Goal: Information Seeking & Learning: Learn about a topic

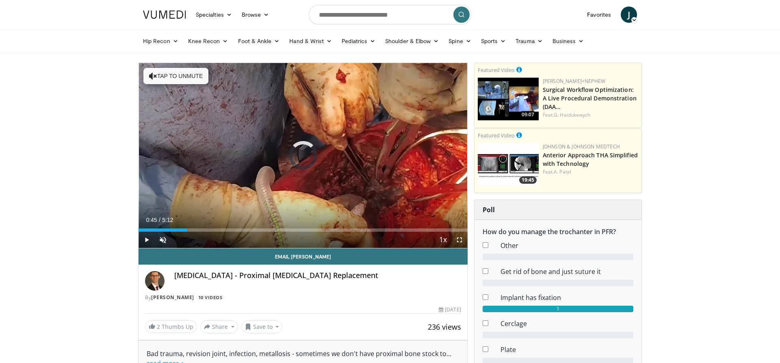
drag, startPoint x: 187, startPoint y: 230, endPoint x: 248, endPoint y: 235, distance: 60.7
click at [248, 235] on div "Current Time 0:45 / Duration 5:12 Play Skip Backward Skip Forward Unmute 65% Lo…" at bounding box center [303, 240] width 329 height 16
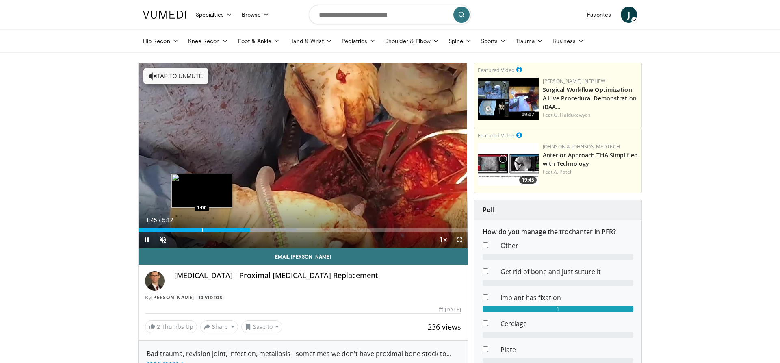
click at [202, 226] on div "Loaded : 48.12% 1:45 1:00" at bounding box center [303, 228] width 329 height 8
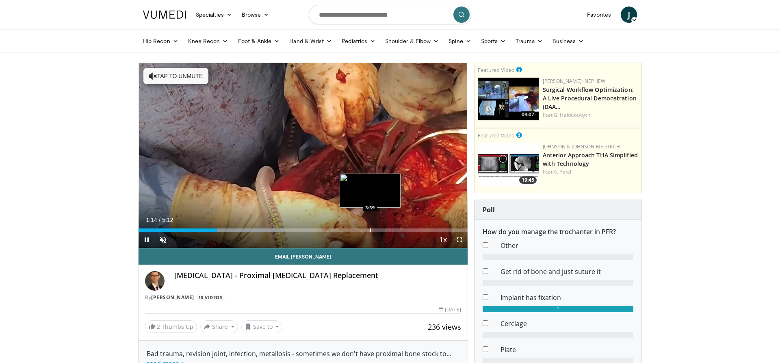
click at [370, 230] on div "Progress Bar" at bounding box center [370, 229] width 1 height 3
